Goal: Task Accomplishment & Management: Complete application form

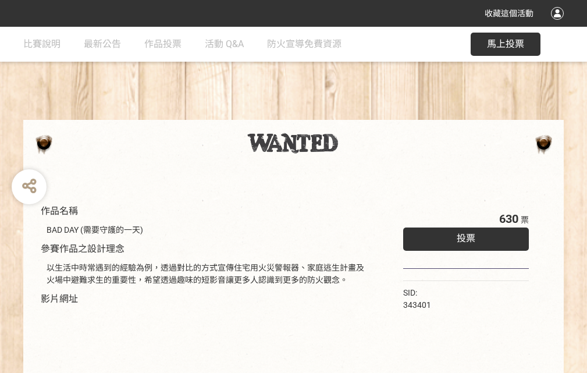
click at [559, 24] on div "收藏這個活動" at bounding box center [293, 13] width 587 height 27
click at [363, 115] on div "作品名稱 BAD DAY (需要守護的一天) 參賽作品之設計理念 以生活中時常遇到的經驗為例，透過對比的方式宣傳住宅用火災警報器、家庭逃生計畫及火場中避難求生…" at bounding box center [293, 271] width 587 height 489
click at [463, 236] on span "投票" at bounding box center [466, 238] width 19 height 11
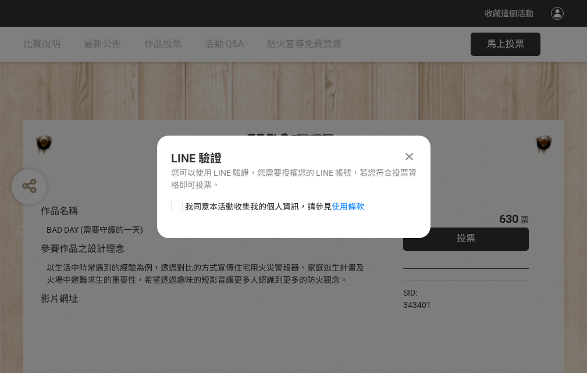
click at [176, 204] on div at bounding box center [177, 207] width 12 height 12
checkbox input "true"
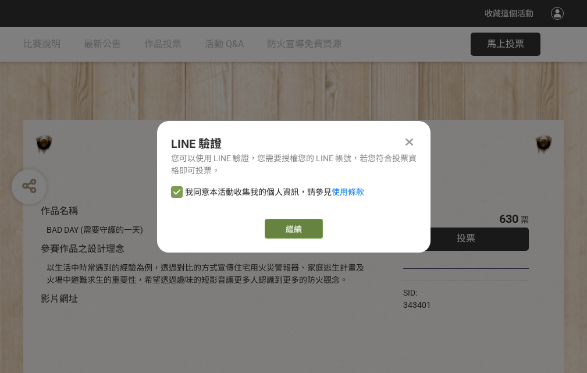
click at [293, 229] on link "繼續" at bounding box center [294, 229] width 58 height 20
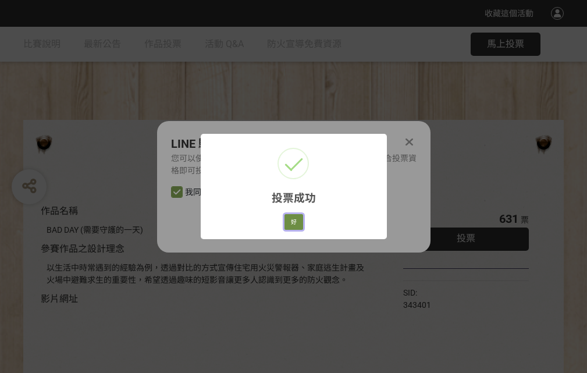
click at [290, 220] on button "好" at bounding box center [293, 222] width 19 height 16
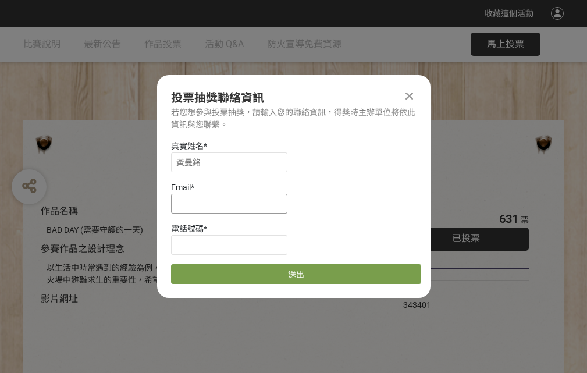
click at [233, 203] on input at bounding box center [229, 204] width 116 height 20
type input "[EMAIL_ADDRESS][DOMAIN_NAME]"
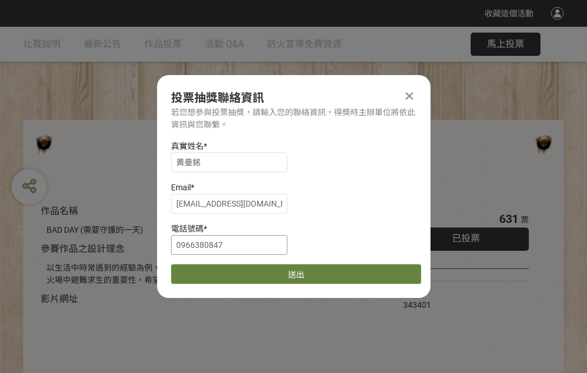
type input "0966380847"
click at [204, 270] on button "送出" at bounding box center [296, 274] width 250 height 20
